Goal: Task Accomplishment & Management: Complete application form

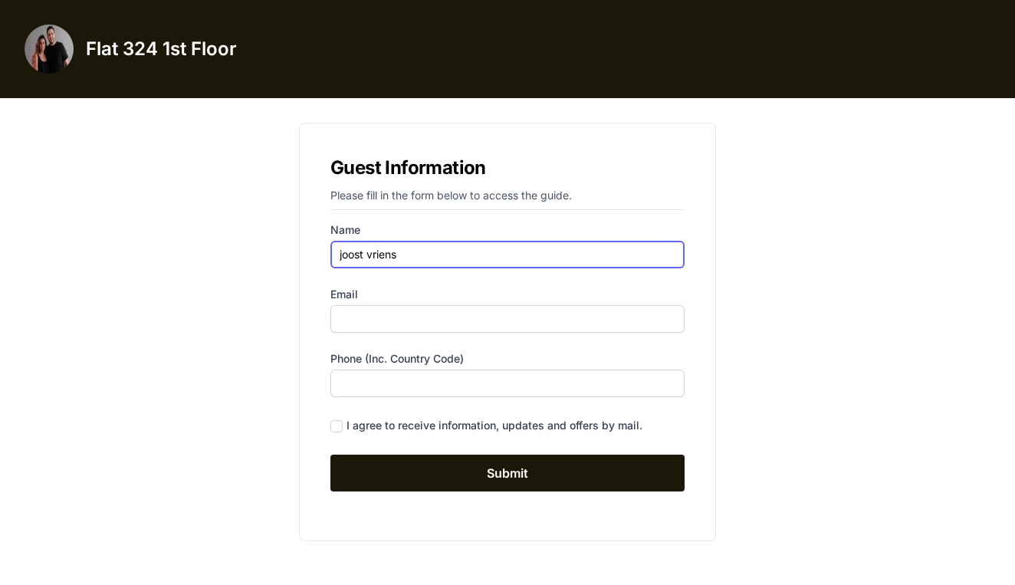
type input "joost vriens"
click at [580, 297] on label "Email" at bounding box center [507, 294] width 354 height 15
click at [580, 305] on input "Email" at bounding box center [507, 319] width 354 height 28
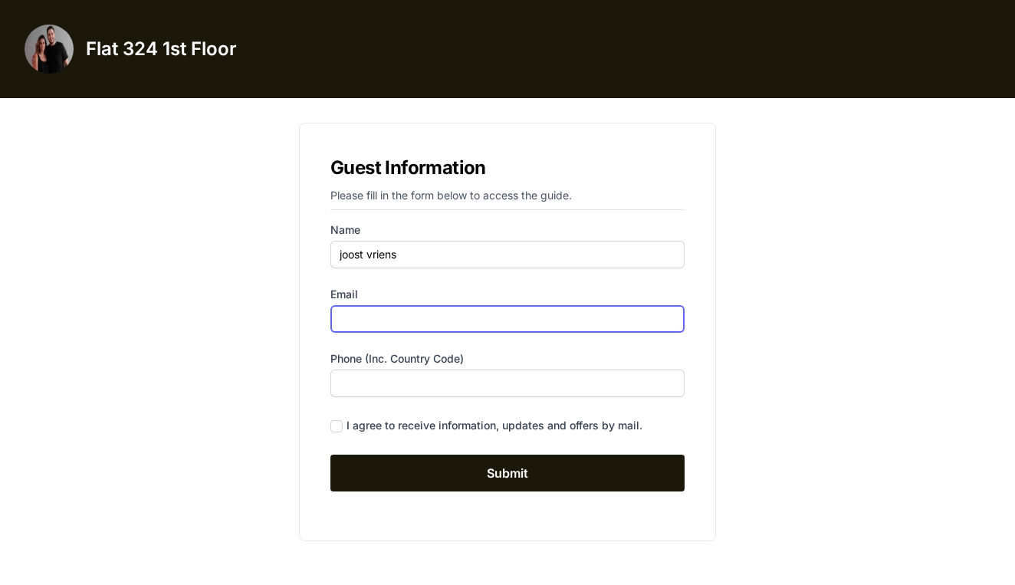
click at [509, 317] on input "Email" at bounding box center [507, 319] width 354 height 28
click at [232, 339] on div "Guest Information Please fill in the form below to access the guide. Name [PERS…" at bounding box center [507, 331] width 687 height 443
click at [560, 327] on input "Email" at bounding box center [507, 319] width 354 height 28
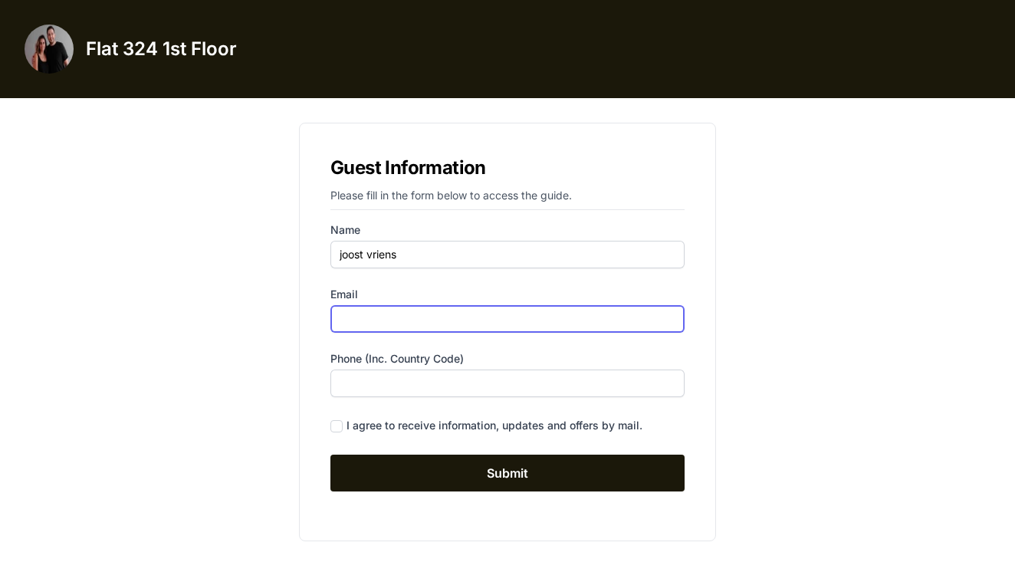
click at [560, 327] on input "Email" at bounding box center [507, 319] width 354 height 28
type input "[EMAIL_ADDRESS][DOMAIN_NAME]"
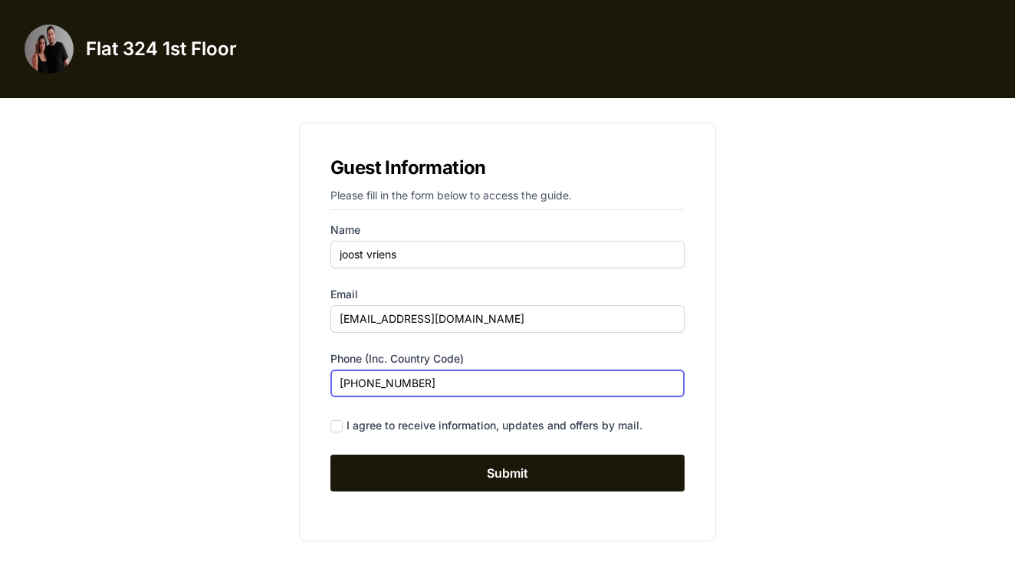
type input "[PHONE_NUMBER]"
click at [333, 427] on input "checkbox" at bounding box center [336, 426] width 12 height 12
checkbox input "true"
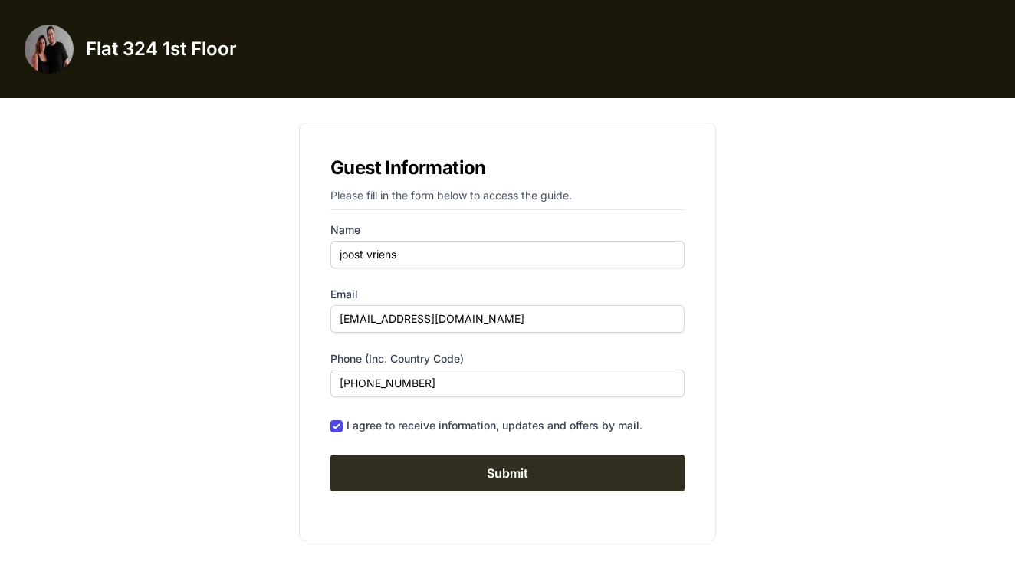
click at [514, 470] on input "Submit" at bounding box center [507, 473] width 354 height 37
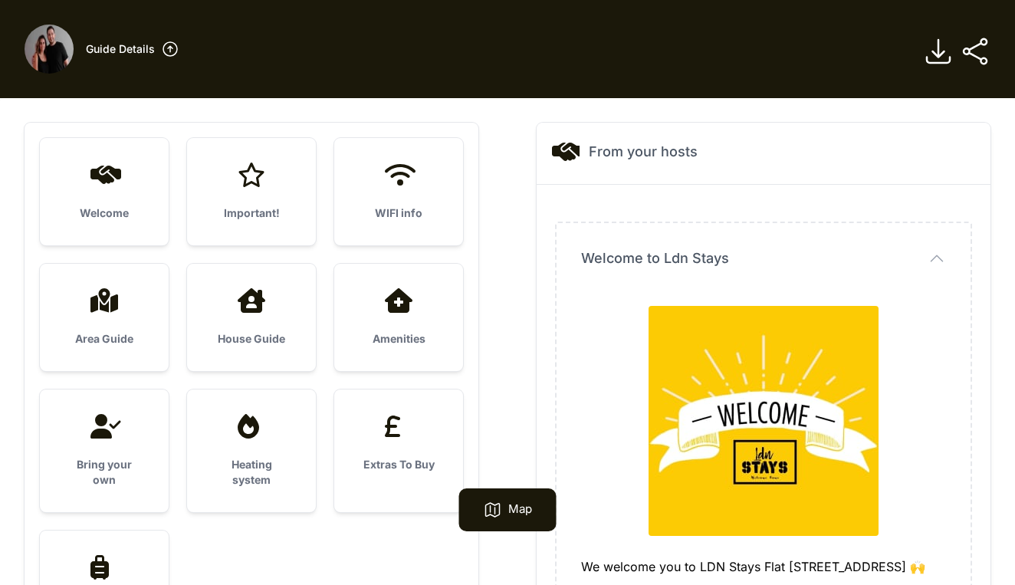
click at [126, 190] on div "Welcome" at bounding box center [104, 191] width 129 height 107
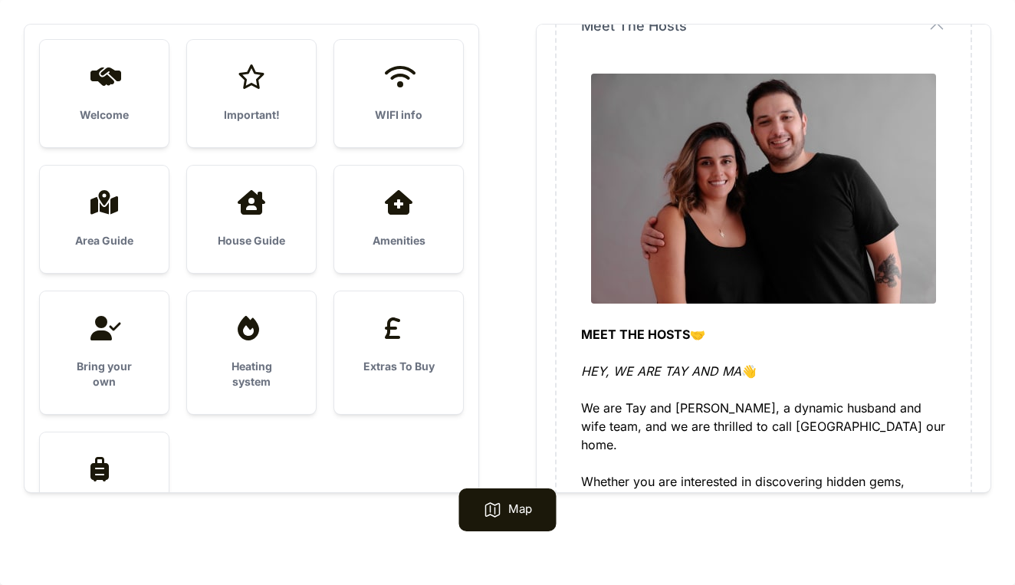
click at [244, 84] on icon at bounding box center [251, 76] width 37 height 25
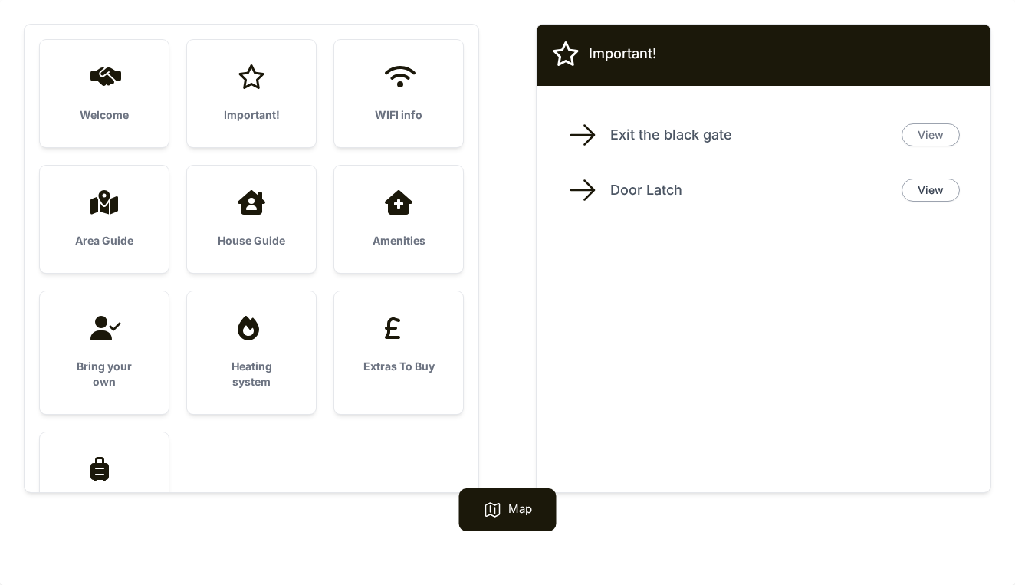
click at [938, 135] on link "View" at bounding box center [930, 134] width 58 height 23
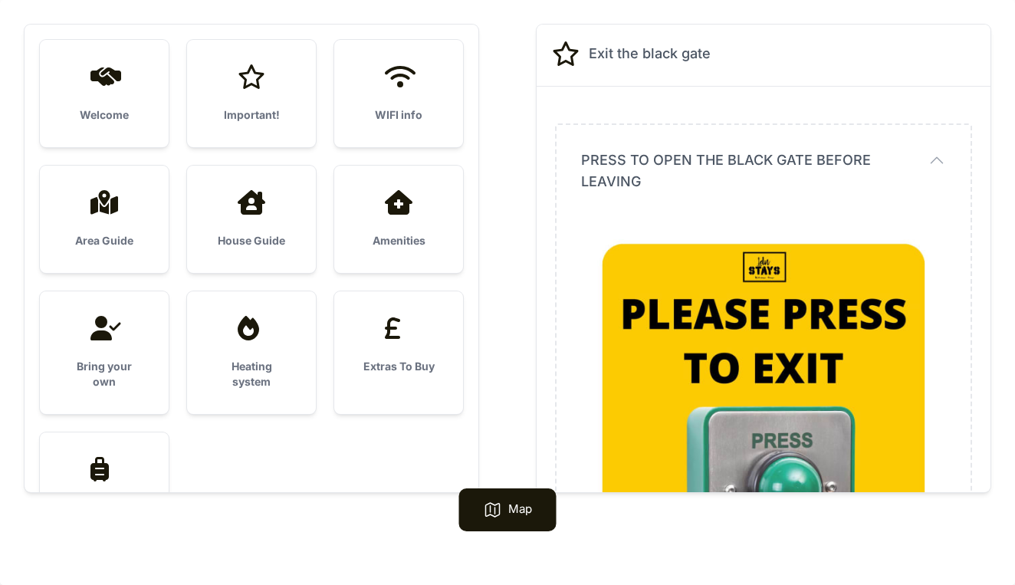
click at [243, 100] on div "Important!" at bounding box center [251, 93] width 129 height 107
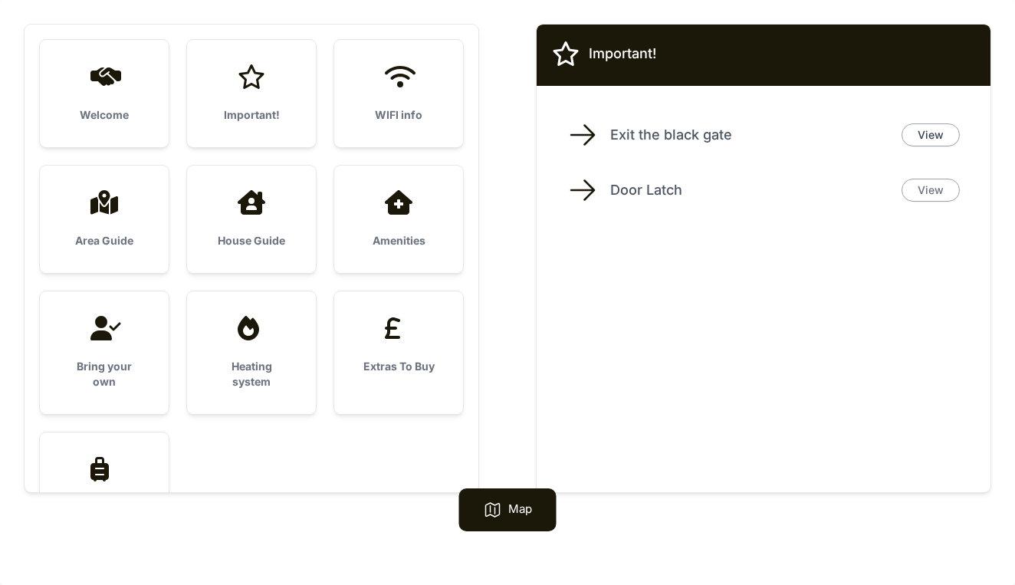
click at [928, 192] on link "View" at bounding box center [930, 190] width 58 height 23
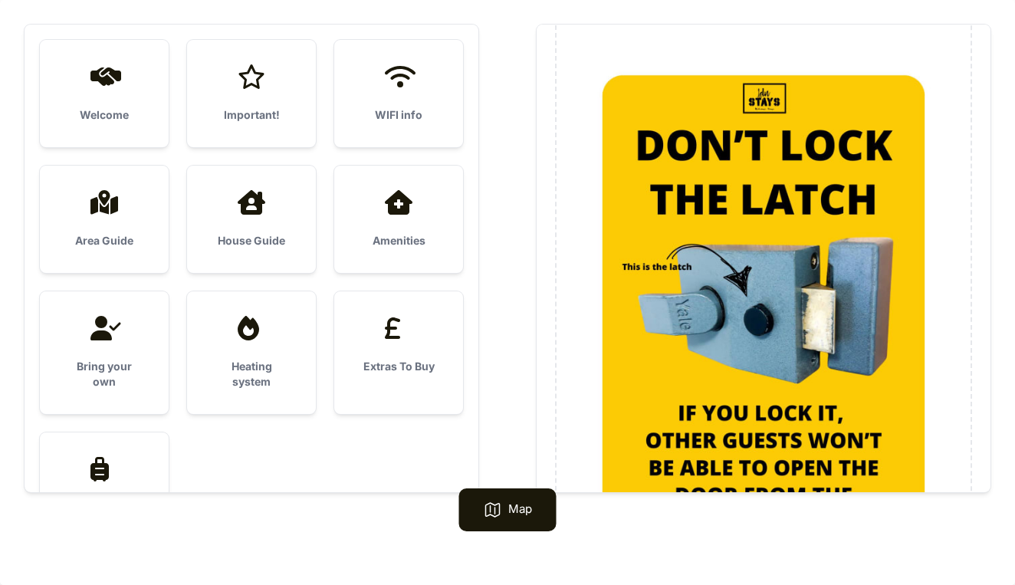
scroll to position [154, 0]
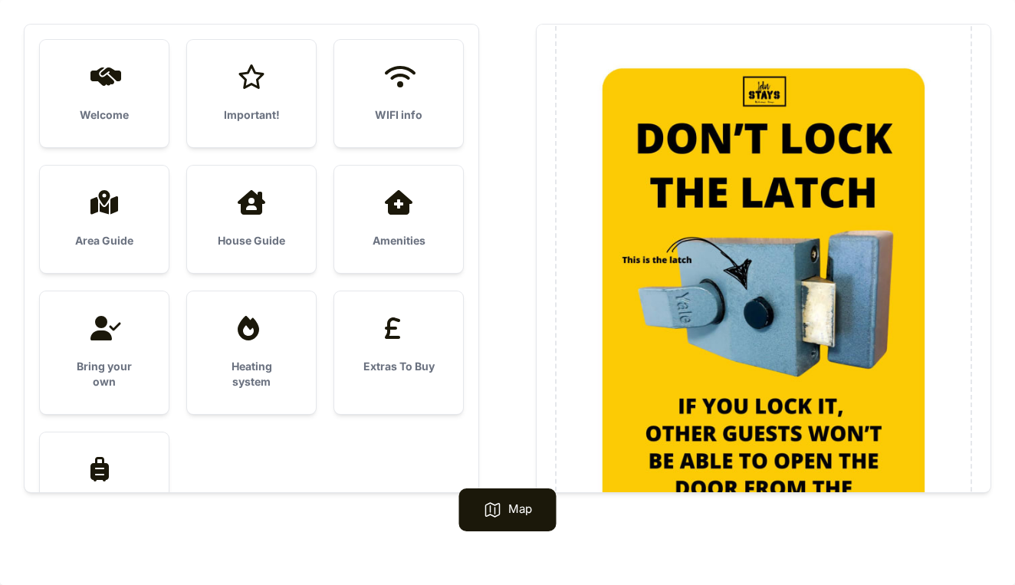
click at [432, 97] on div "WIFI info" at bounding box center [398, 93] width 129 height 107
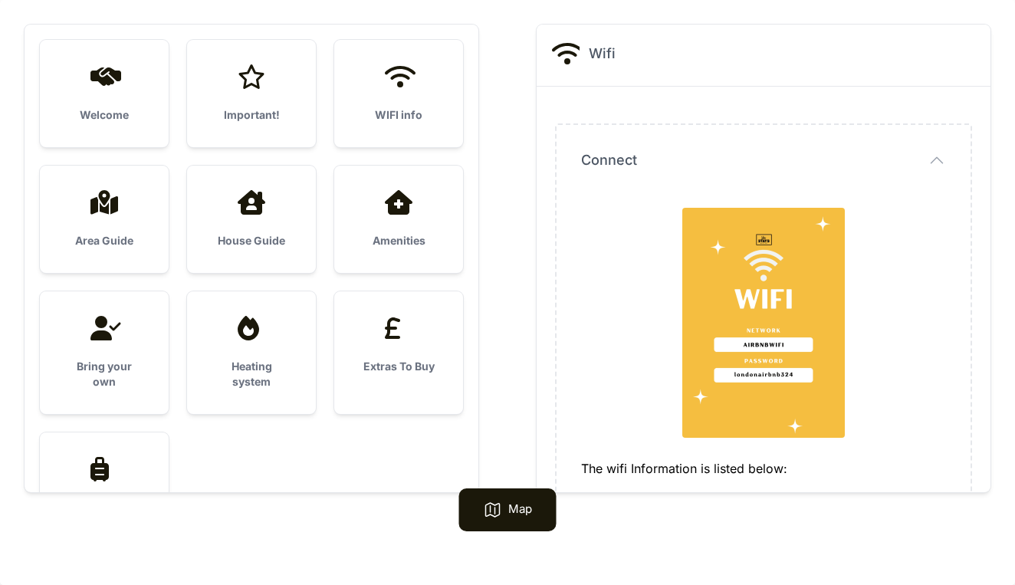
click at [121, 218] on div "Area Guide" at bounding box center [104, 219] width 129 height 107
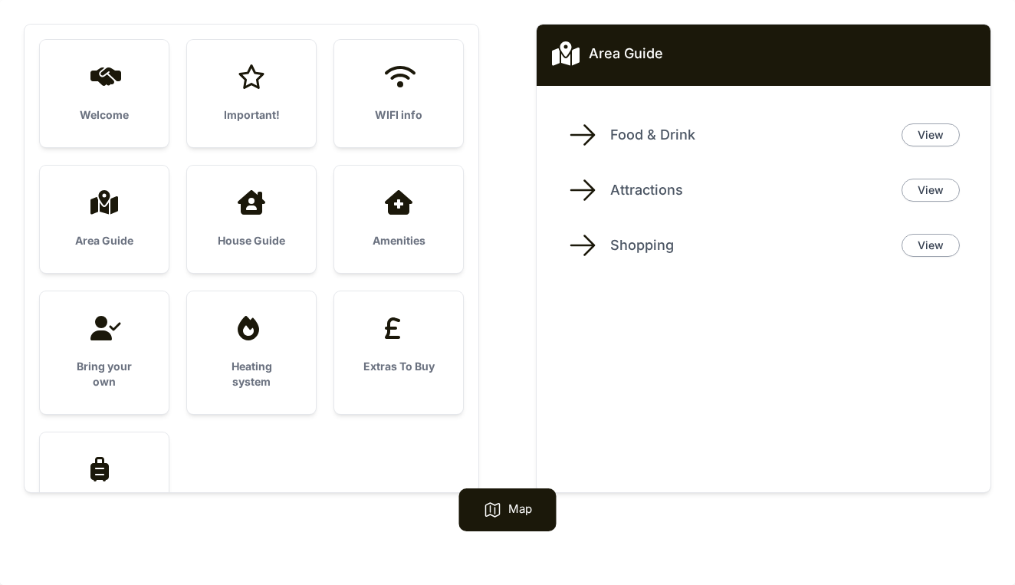
click at [240, 228] on div "House Guide" at bounding box center [251, 219] width 129 height 107
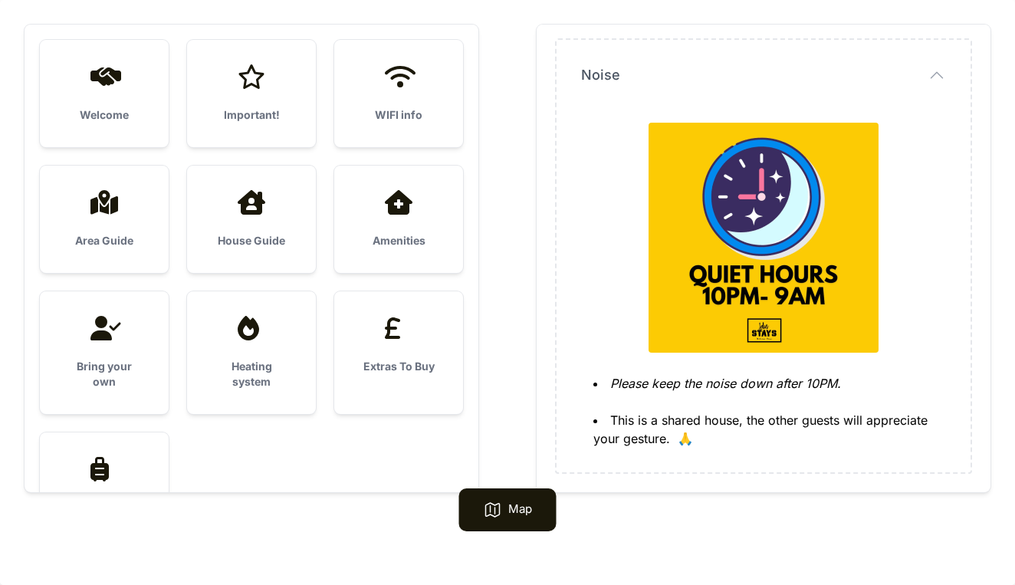
scroll to position [2159, 0]
click at [256, 208] on icon at bounding box center [251, 202] width 37 height 25
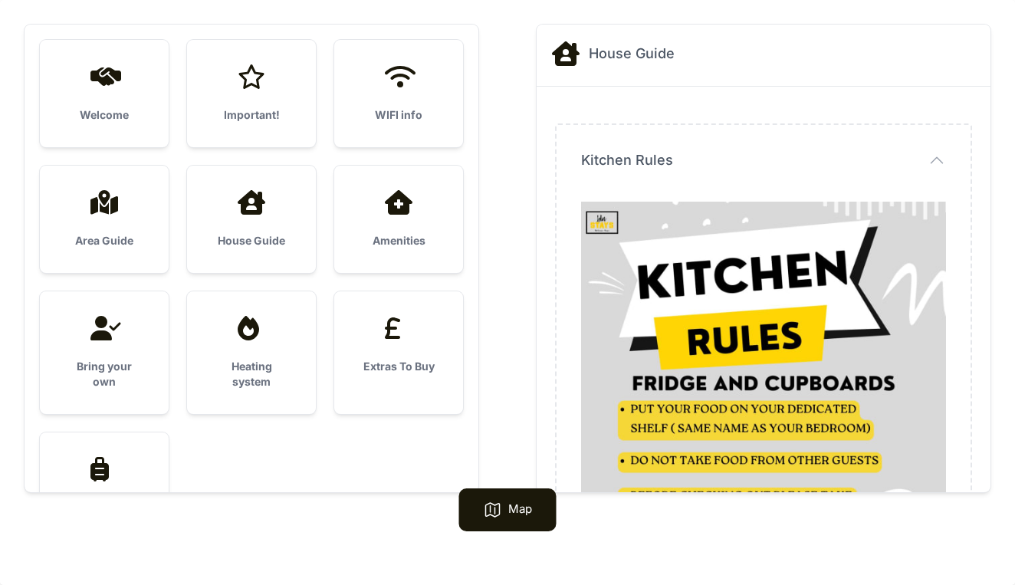
click at [409, 220] on div "Amenities" at bounding box center [398, 219] width 129 height 107
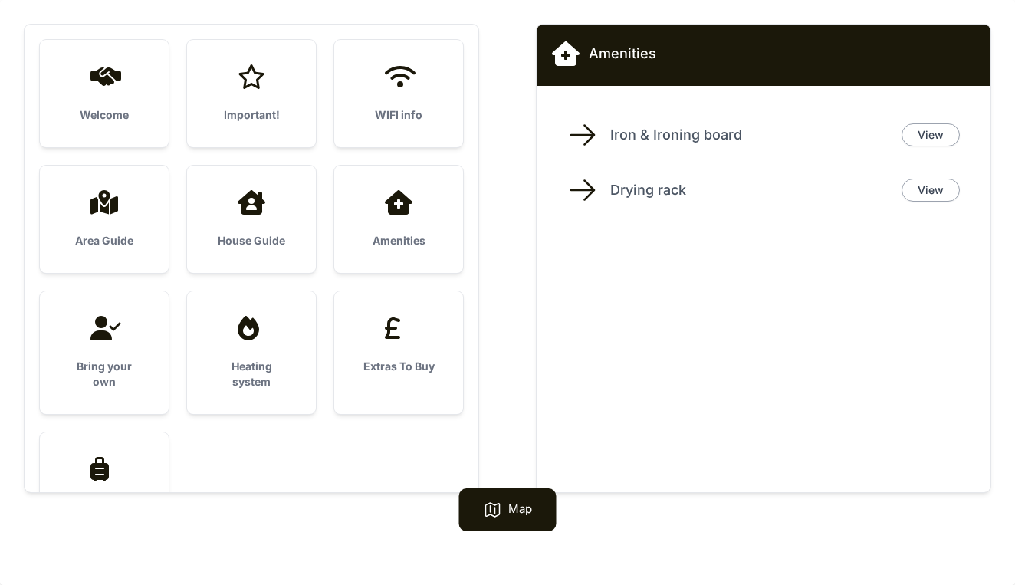
click at [96, 366] on h3 "Bring your own" at bounding box center [104, 374] width 80 height 31
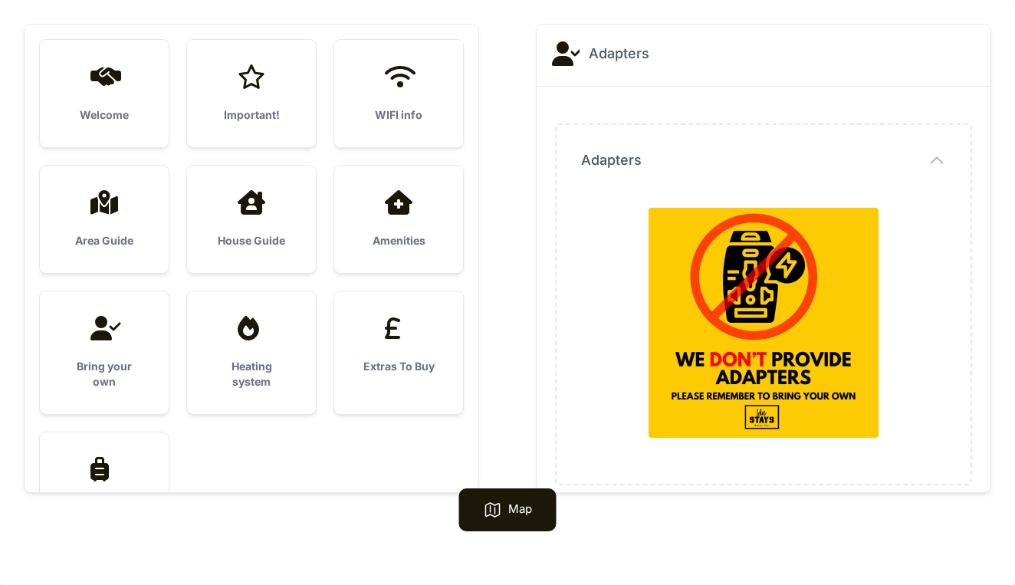
click at [244, 369] on h3 "Heating system" at bounding box center [252, 374] width 80 height 31
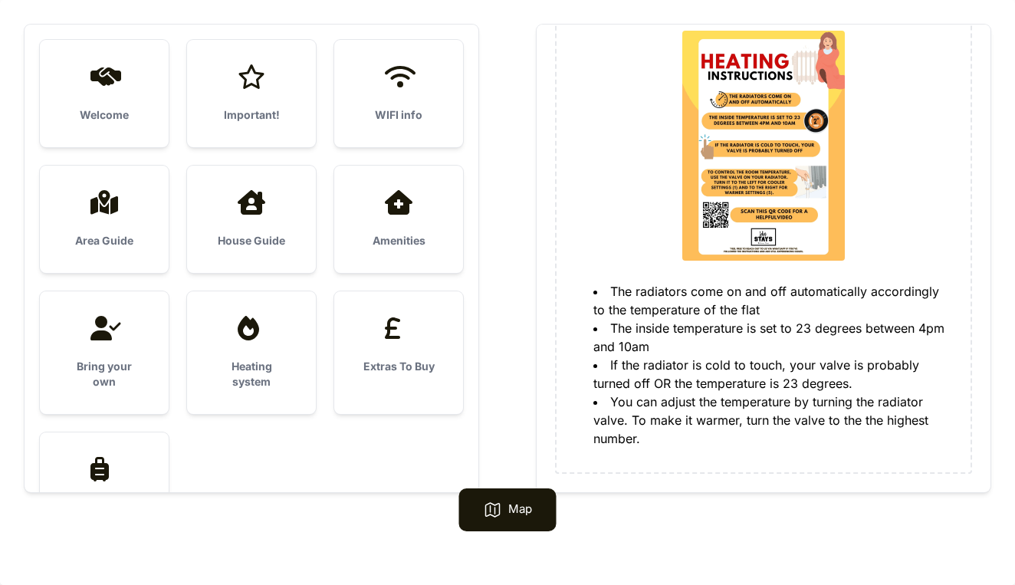
scroll to position [177, 0]
click at [103, 470] on icon at bounding box center [99, 469] width 18 height 25
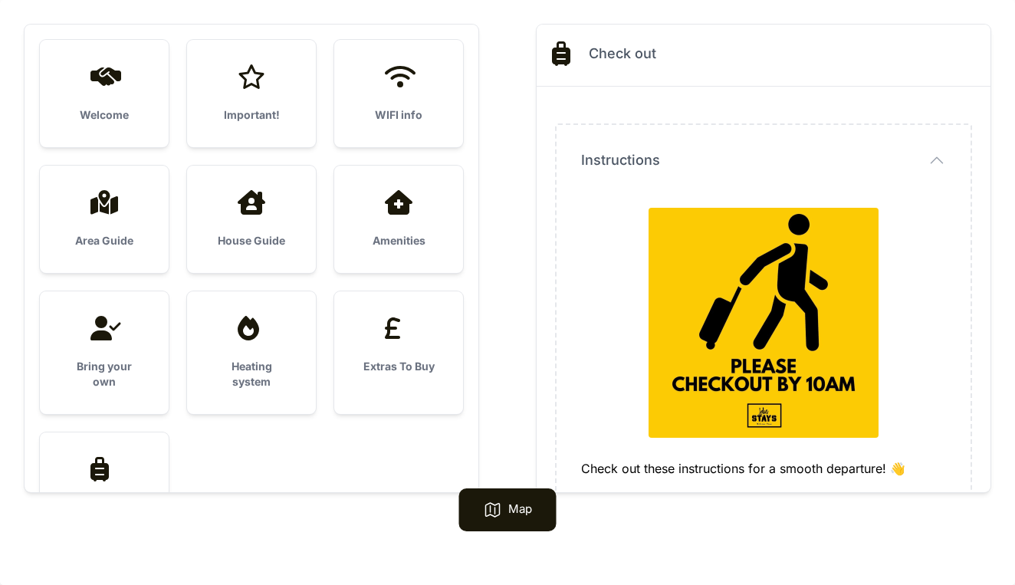
scroll to position [0, 0]
click at [256, 209] on icon at bounding box center [251, 202] width 37 height 25
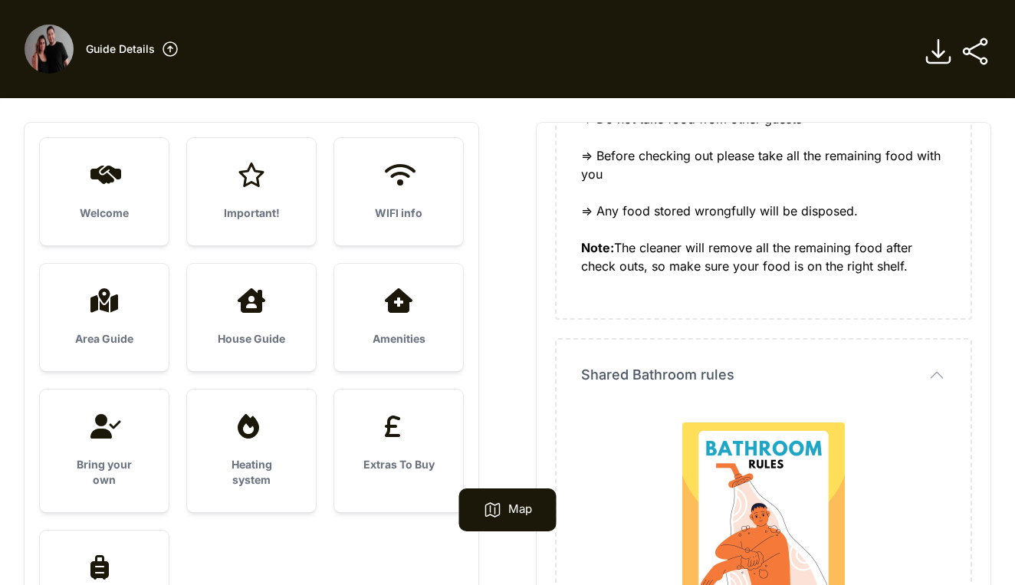
scroll to position [974, 0]
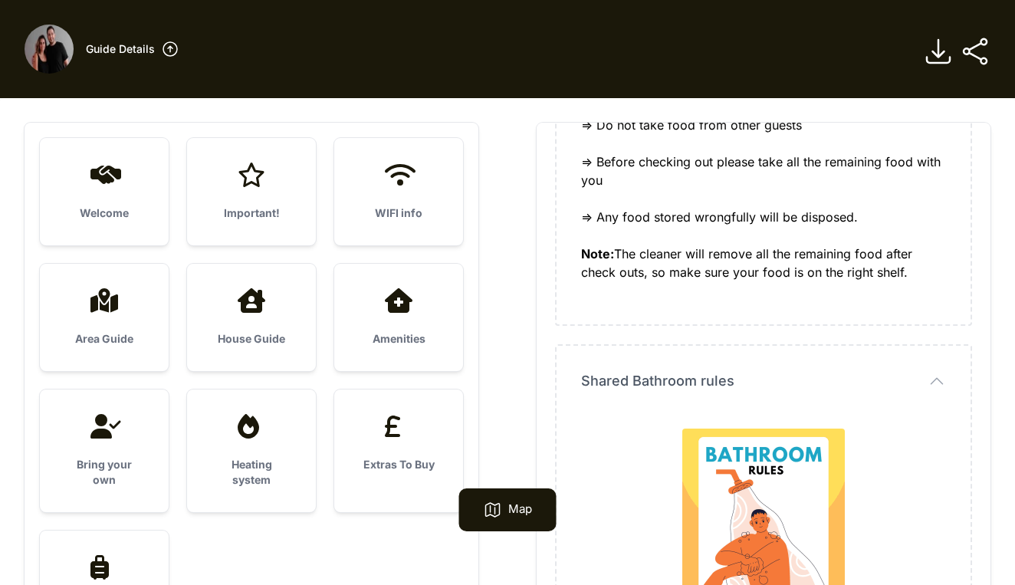
click at [939, 54] on icon at bounding box center [938, 51] width 23 height 23
